Goal: Task Accomplishment & Management: Manage account settings

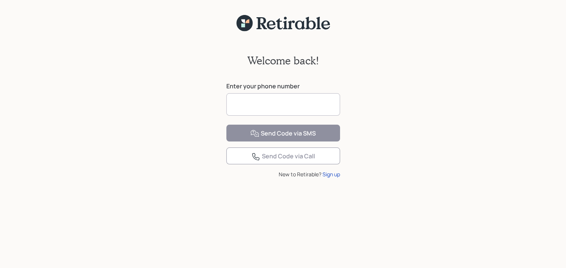
click at [237, 101] on input at bounding box center [283, 104] width 114 height 22
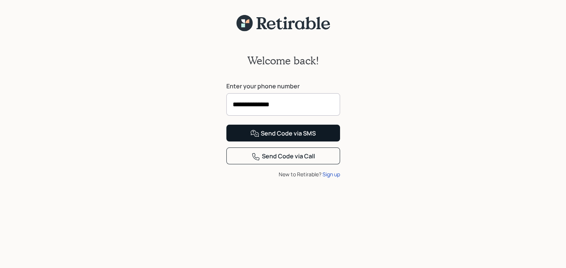
type input "**********"
click at [310, 138] on div "Send Code via SMS" at bounding box center [282, 133] width 65 height 9
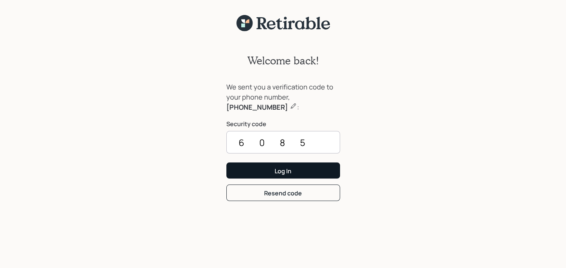
type input "6085"
click at [282, 171] on div "Log In" at bounding box center [282, 171] width 17 height 8
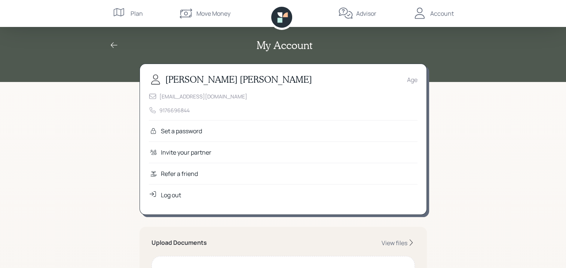
click at [410, 79] on div "Age" at bounding box center [412, 79] width 10 height 9
click at [402, 79] on div "[PERSON_NAME] Age" at bounding box center [283, 79] width 268 height 13
click at [181, 128] on div "Set a password" at bounding box center [181, 130] width 41 height 9
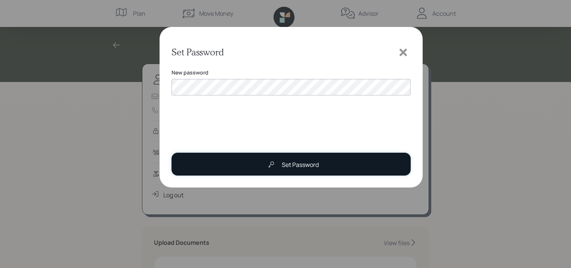
click at [299, 165] on div "Set Password" at bounding box center [300, 164] width 37 height 9
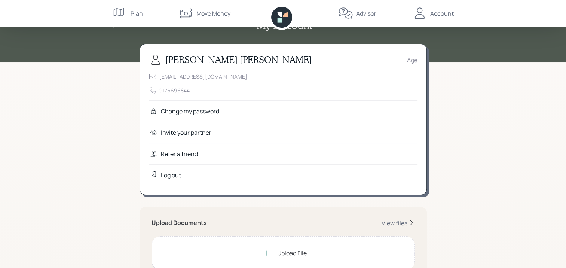
scroll to position [37, 0]
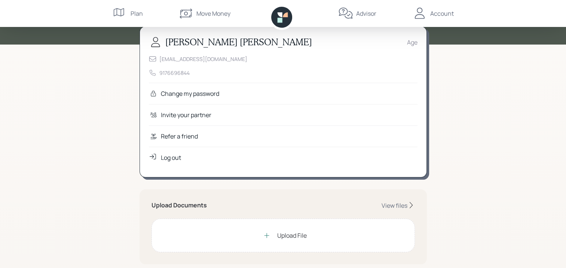
click at [412, 42] on div "Age" at bounding box center [412, 42] width 10 height 9
drag, startPoint x: 412, startPoint y: 42, endPoint x: 500, endPoint y: 121, distance: 118.4
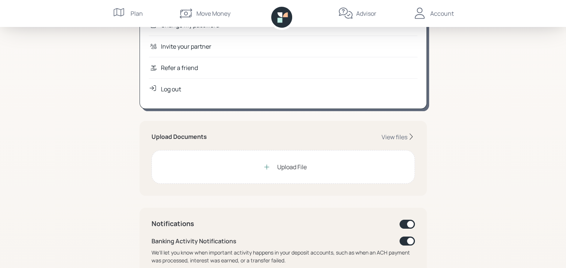
scroll to position [112, 0]
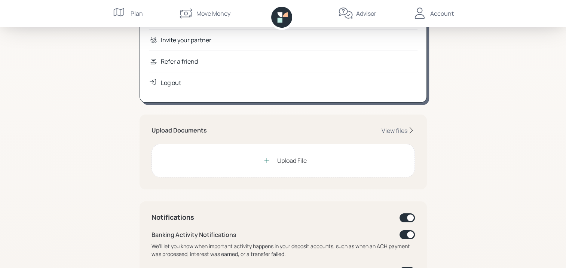
click at [288, 159] on div "Upload File" at bounding box center [292, 160] width 30 height 9
click at [286, 161] on div "Upload File" at bounding box center [292, 160] width 30 height 9
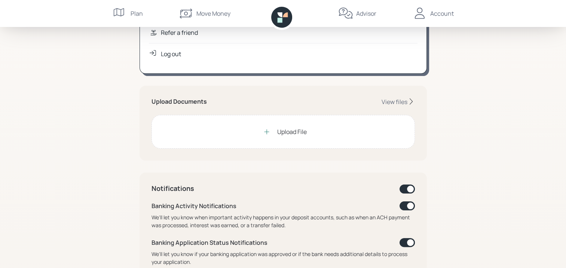
scroll to position [150, 0]
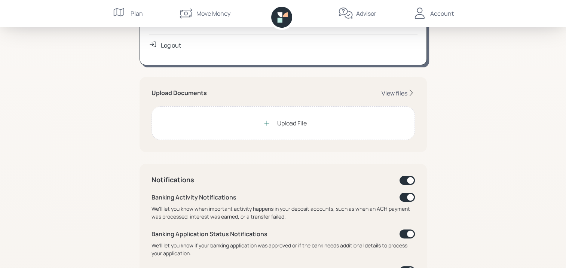
click at [395, 92] on div "View files" at bounding box center [394, 93] width 26 height 8
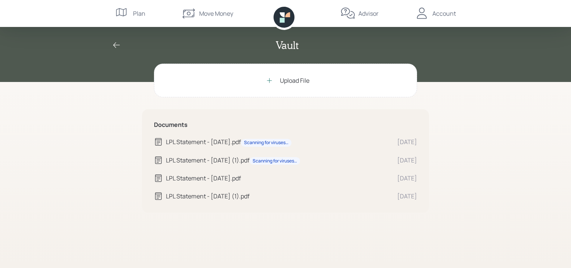
click at [291, 80] on div "Upload File" at bounding box center [295, 80] width 30 height 9
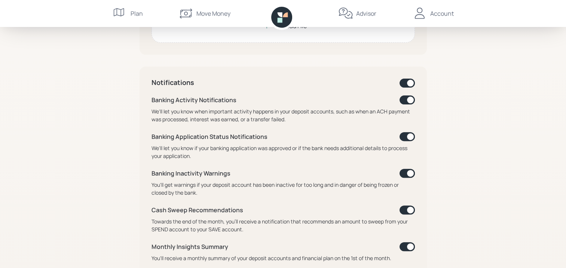
scroll to position [239, 0]
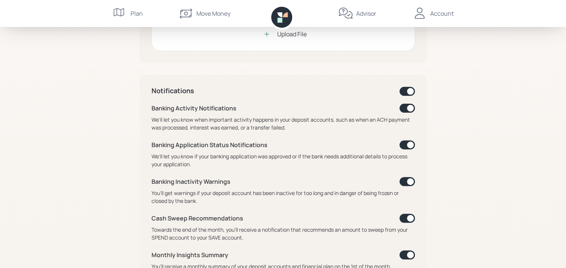
click at [409, 94] on span at bounding box center [406, 91] width 15 height 9
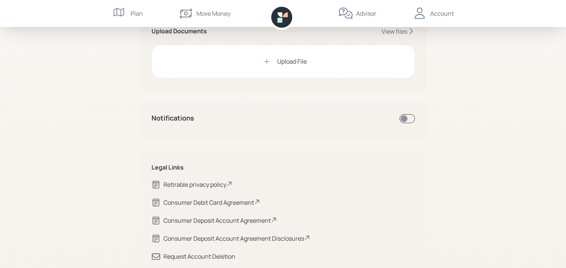
scroll to position [224, 0]
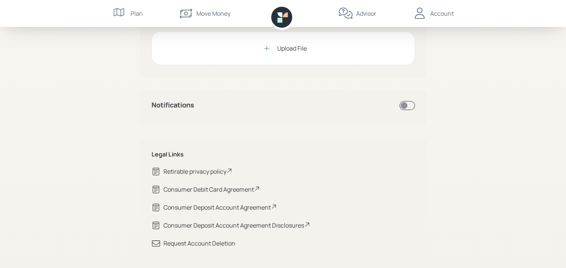
click at [403, 107] on span at bounding box center [406, 105] width 15 height 9
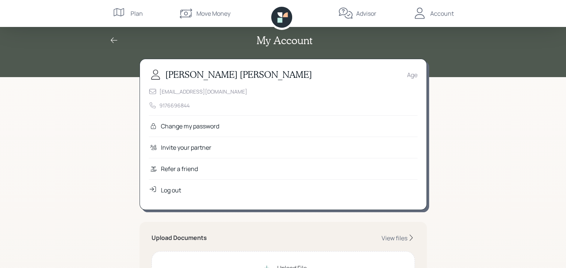
scroll to position [0, 0]
